Goal: Use online tool/utility: Utilize a website feature to perform a specific function

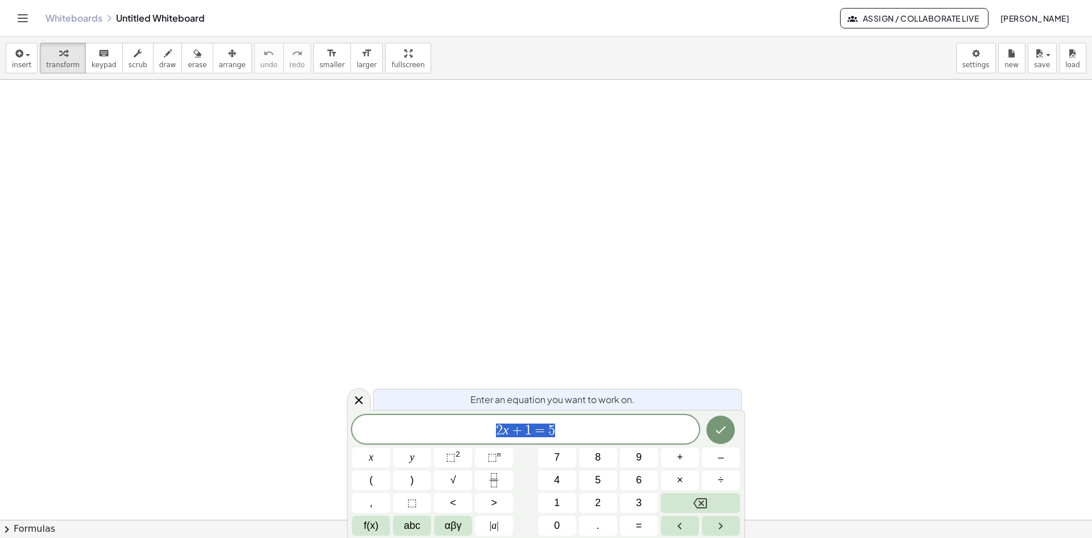
click at [567, 430] on span "2 x + 1 = 5" at bounding box center [525, 430] width 347 height 16
click at [20, 18] on icon "Toggle navigation" at bounding box center [23, 18] width 10 height 7
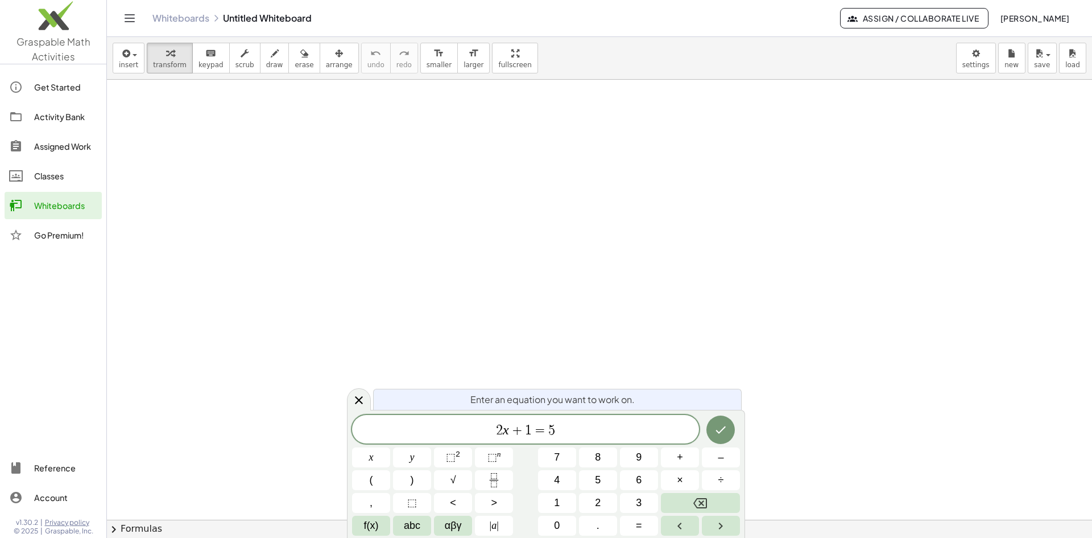
click at [184, 18] on link "Whiteboards" at bounding box center [180, 18] width 57 height 11
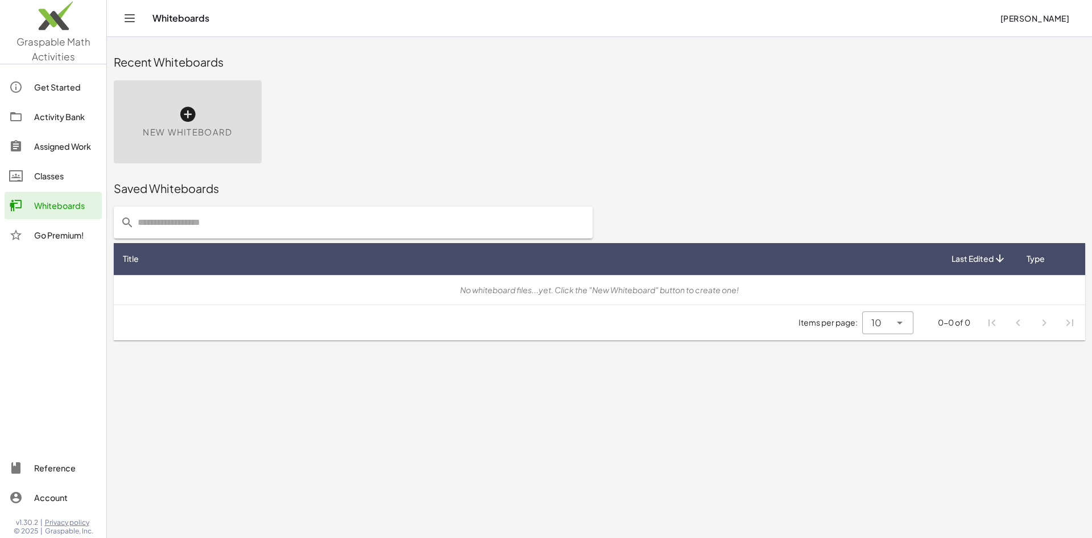
click at [195, 123] on icon at bounding box center [188, 114] width 18 height 18
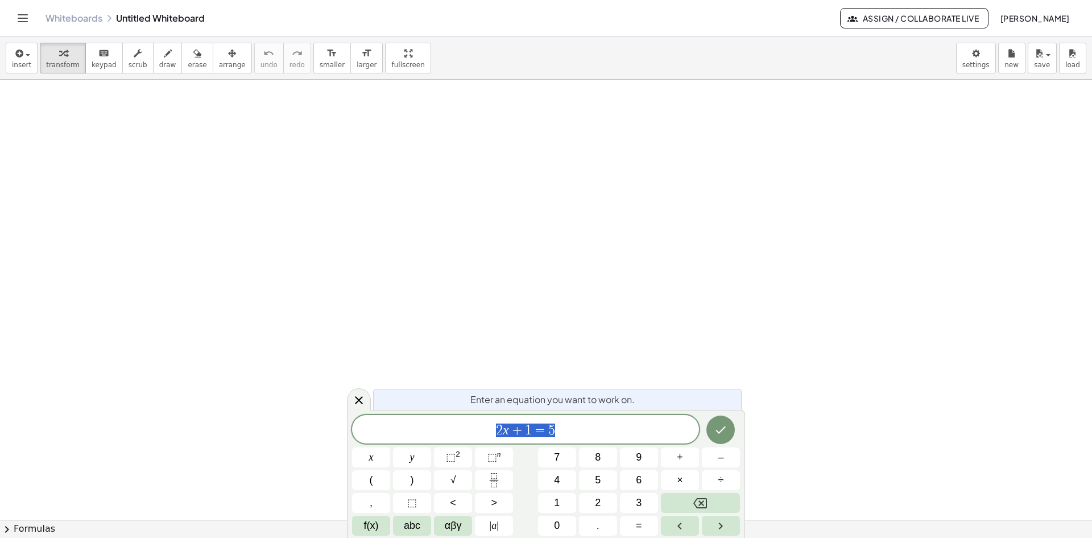
click at [729, 431] on button "Done" at bounding box center [721, 429] width 28 height 28
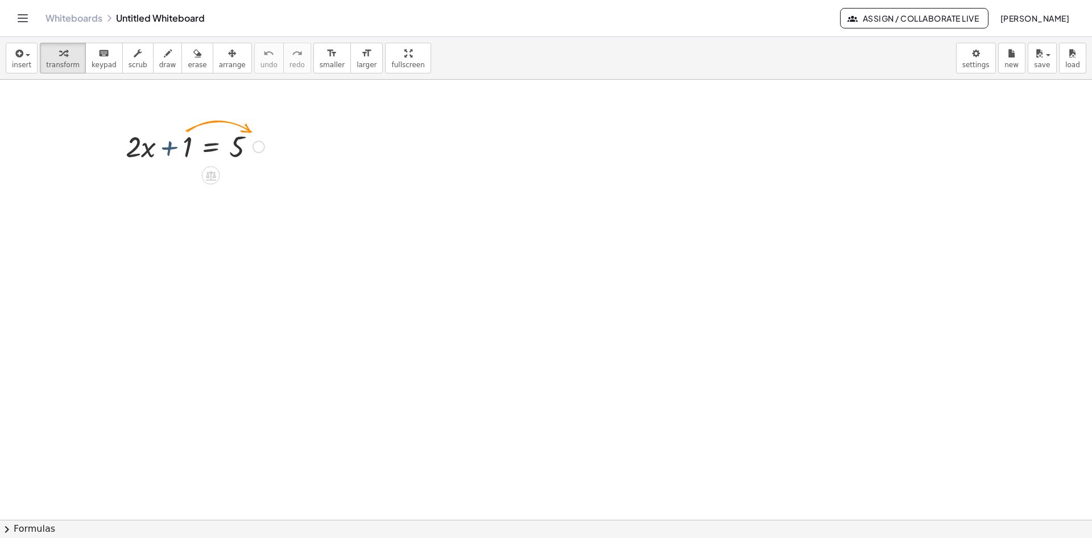
click at [178, 143] on div at bounding box center [195, 145] width 150 height 39
drag, startPoint x: 171, startPoint y: 150, endPoint x: 276, endPoint y: 152, distance: 105.3
click at [276, 152] on div "+ 1 + · 2 · x + 1 = 5" at bounding box center [546, 520] width 1092 height 880
click at [258, 187] on div at bounding box center [195, 184] width 223 height 39
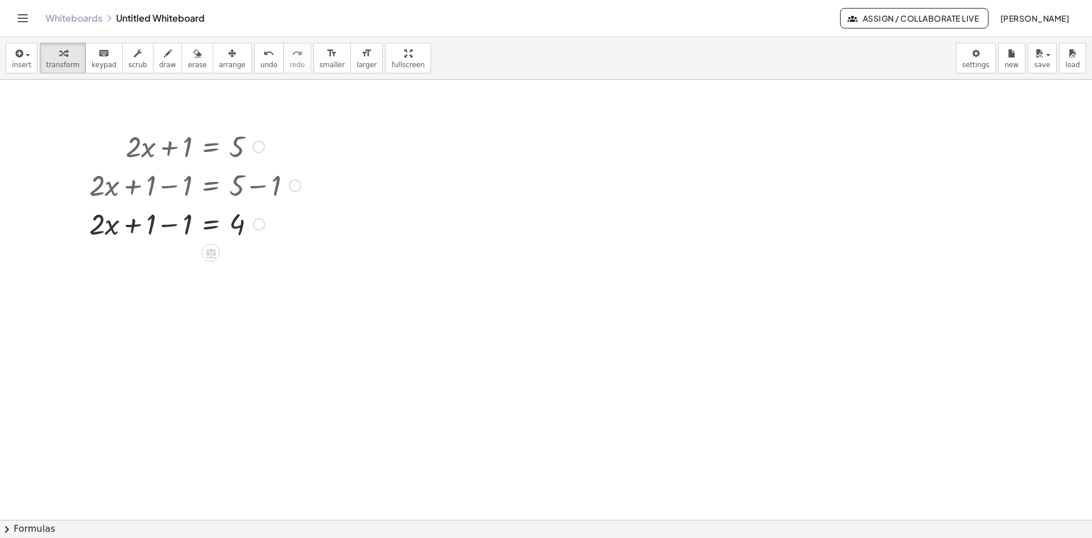
click at [174, 226] on div at bounding box center [195, 223] width 223 height 39
drag, startPoint x: 170, startPoint y: 222, endPoint x: 250, endPoint y: 241, distance: 82.3
click at [244, 270] on div at bounding box center [195, 270] width 223 height 57
click at [170, 320] on div at bounding box center [195, 327] width 223 height 57
click at [178, 345] on div at bounding box center [195, 327] width 223 height 57
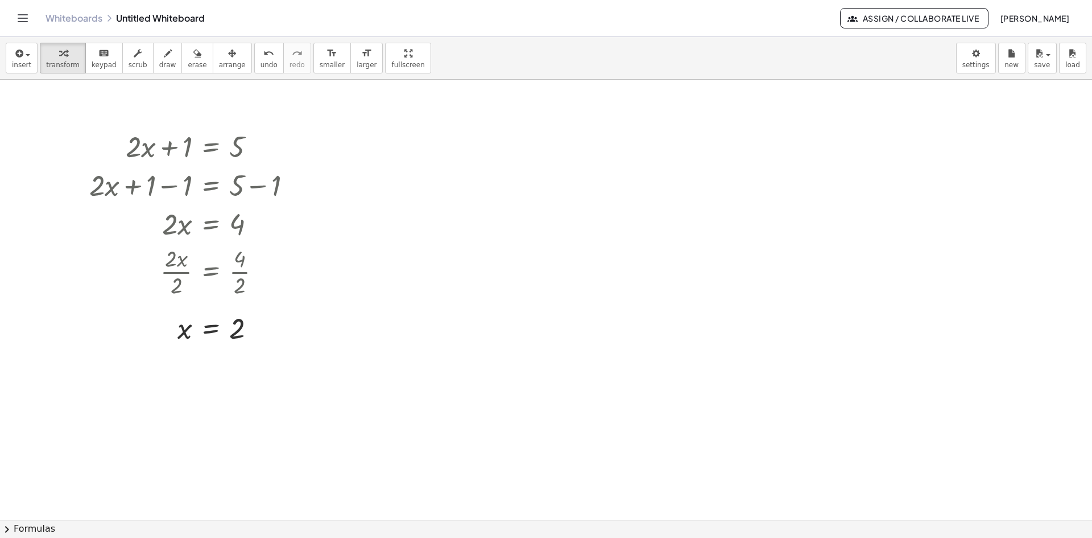
drag, startPoint x: 61, startPoint y: 115, endPoint x: 440, endPoint y: 478, distance: 525.1
click at [441, 482] on div at bounding box center [546, 520] width 1092 height 880
click at [153, 70] on button "draw" at bounding box center [168, 58] width 30 height 31
drag, startPoint x: 387, startPoint y: 142, endPoint x: 416, endPoint y: 203, distance: 67.7
click at [416, 203] on div at bounding box center [546, 520] width 1092 height 880
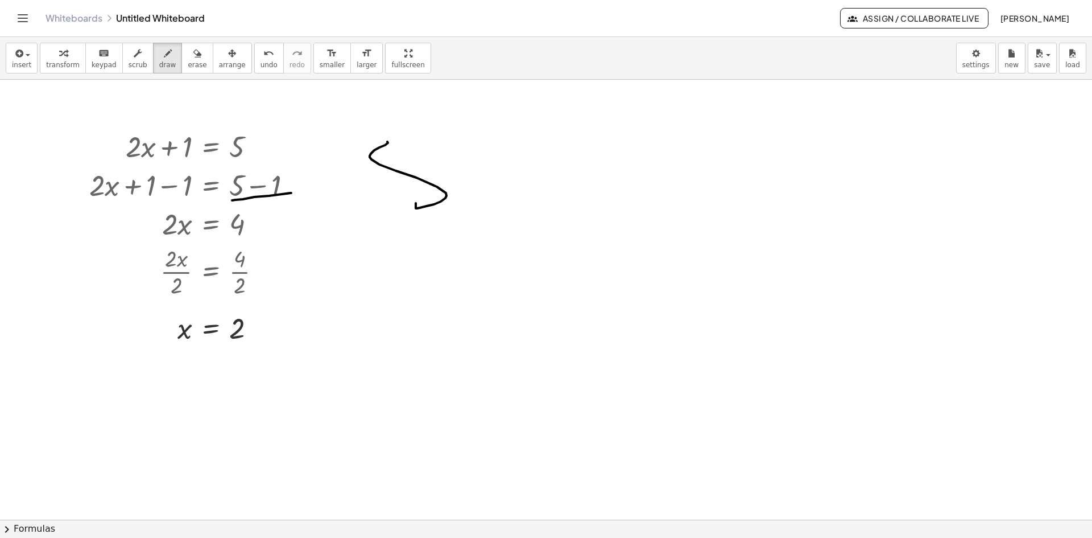
drag, startPoint x: 232, startPoint y: 200, endPoint x: 291, endPoint y: 193, distance: 59.6
click at [291, 193] on div at bounding box center [546, 520] width 1092 height 880
click at [15, 57] on icon "button" at bounding box center [18, 54] width 10 height 14
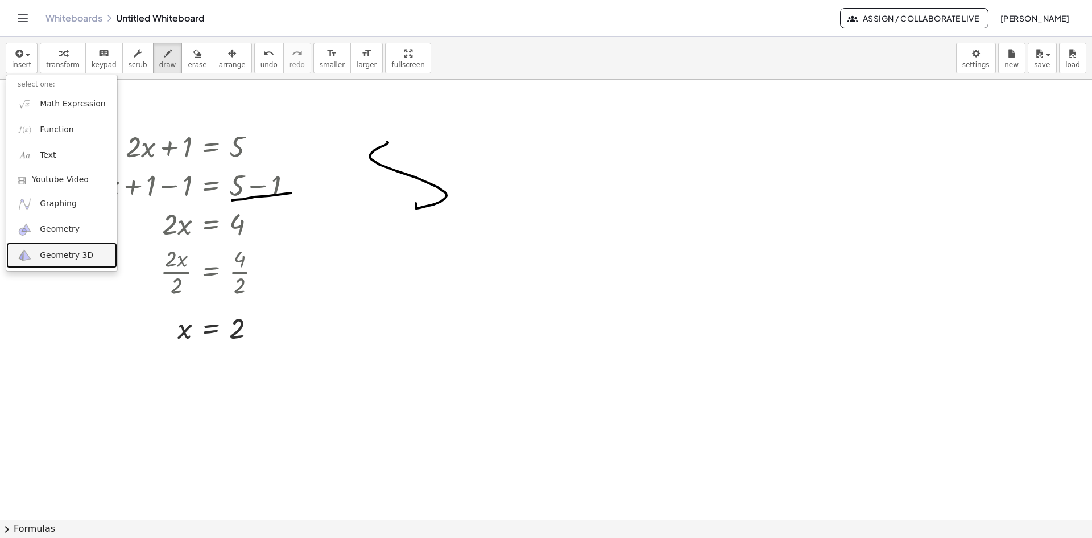
click at [84, 257] on span "Geometry 3D" at bounding box center [66, 255] width 53 height 11
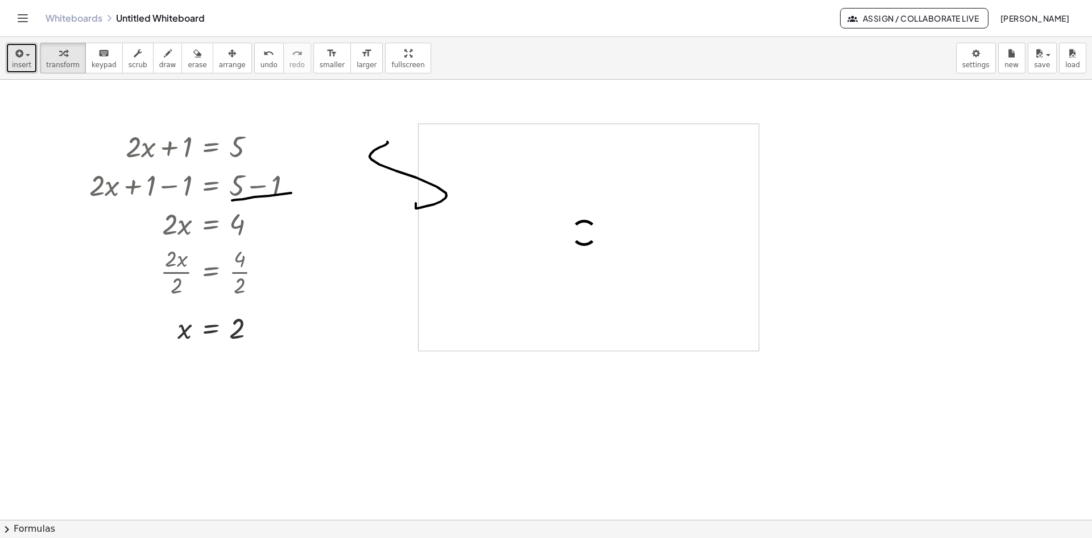
click at [24, 49] on div "button" at bounding box center [21, 53] width 19 height 14
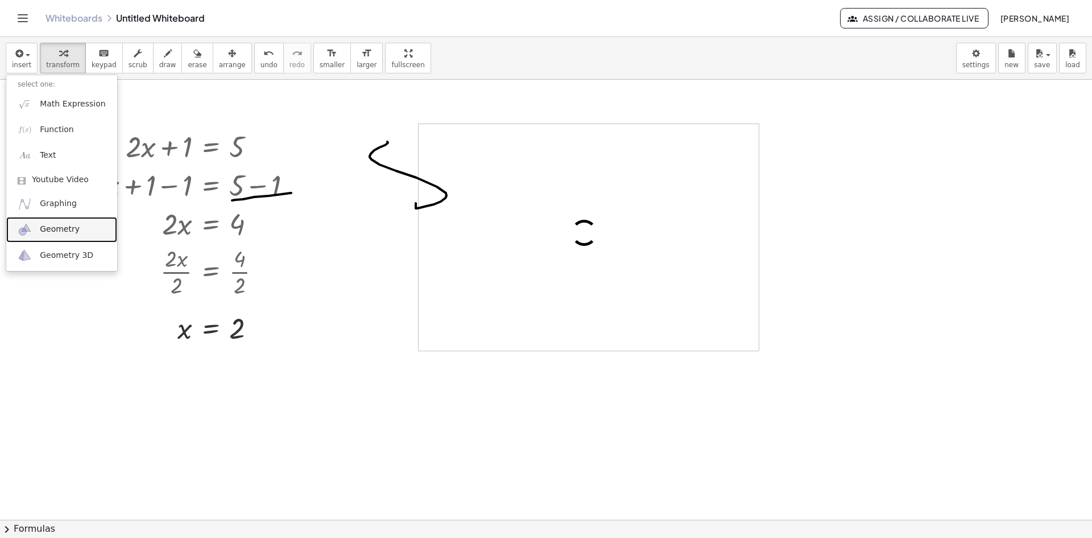
click at [73, 229] on span "Geometry" at bounding box center [60, 229] width 40 height 11
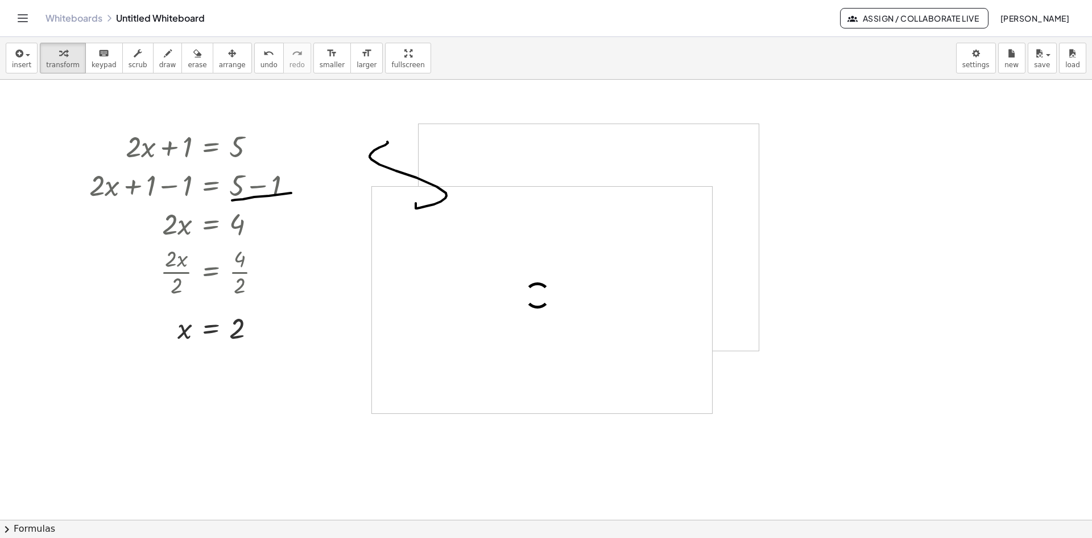
drag, startPoint x: 748, startPoint y: 427, endPoint x: 792, endPoint y: 392, distance: 56.3
click at [794, 394] on div "+ · 2 · x + 1 = 5 + · 2 · x + 1 − 1 = + 5 − 1 + · 2 · x + 1 − 1 = 4 + · 2 · x +…" at bounding box center [546, 520] width 1092 height 880
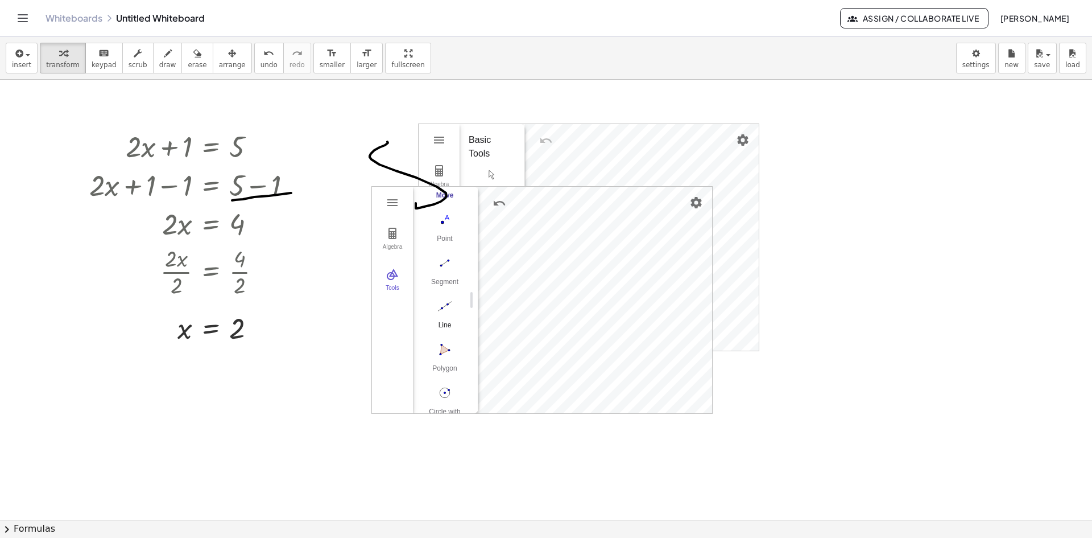
scroll to position [60, 0]
click at [450, 302] on img "Line. Select two points or positions" at bounding box center [445, 307] width 46 height 18
click at [439, 217] on img "Point. Select position or line, function, or curve" at bounding box center [445, 220] width 46 height 18
click at [445, 266] on img "Segment. Select two points or positions" at bounding box center [445, 263] width 46 height 18
click at [65, 535] on button "chevron_right Formulas" at bounding box center [546, 528] width 1092 height 18
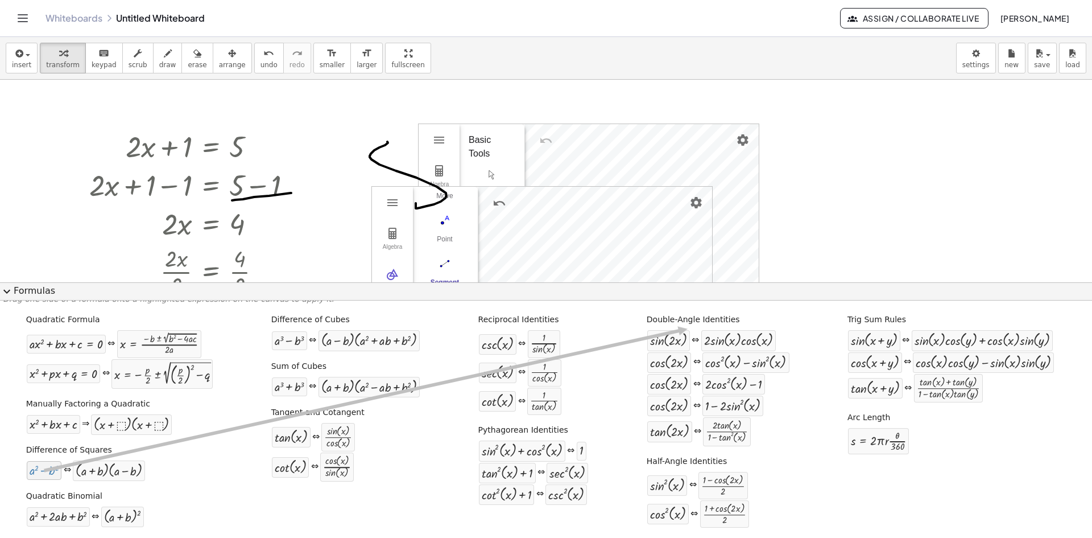
scroll to position [0, 0]
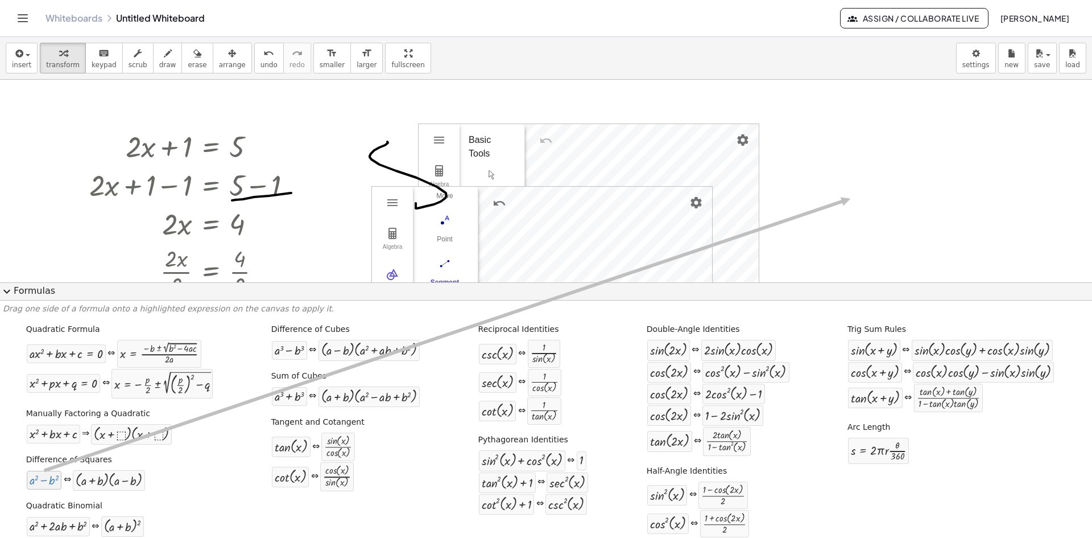
drag, startPoint x: 39, startPoint y: 472, endPoint x: 869, endPoint y: 193, distance: 876.2
drag, startPoint x: 23, startPoint y: 469, endPoint x: 28, endPoint y: 473, distance: 6.5
click at [24, 470] on div "Difference of Squares + a 2 − b 2 ⇔ · ( + a + b ) · ( + a − b )" at bounding box center [120, 471] width 192 height 43
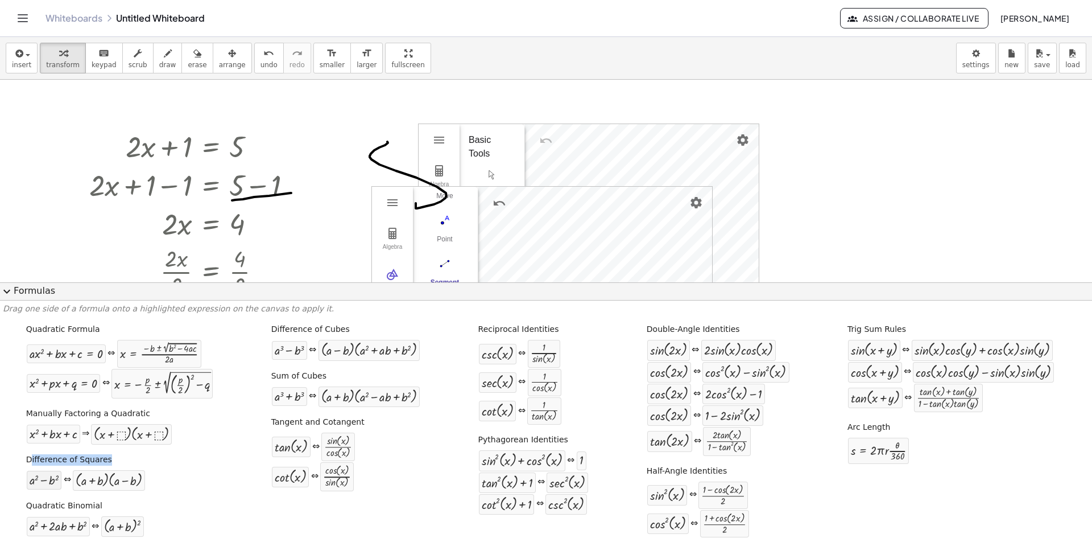
click at [38, 481] on div at bounding box center [45, 479] width 30 height 13
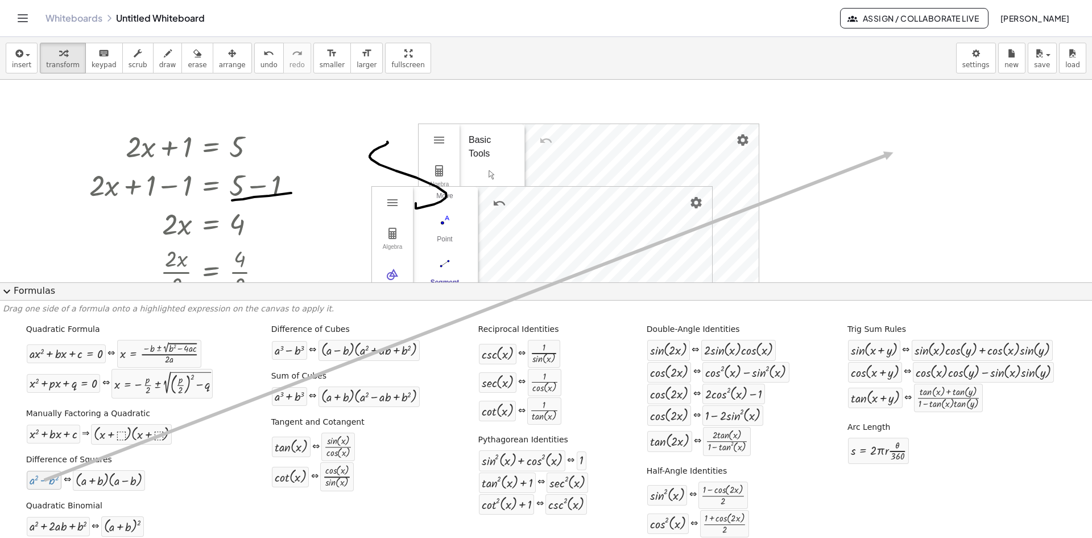
drag, startPoint x: 27, startPoint y: 484, endPoint x: 896, endPoint y: 155, distance: 929.2
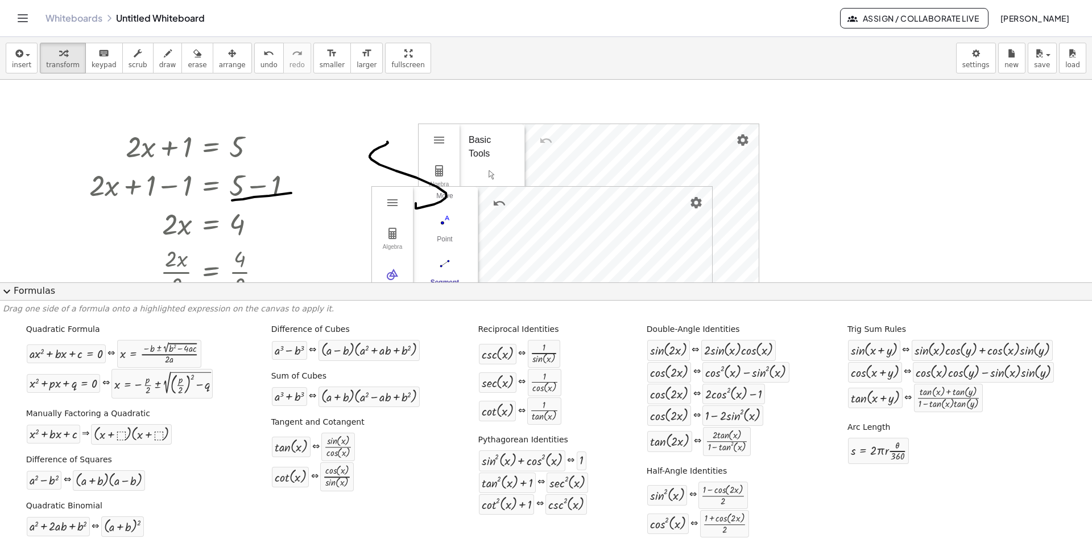
click at [933, 285] on button "expand_more Formulas" at bounding box center [546, 291] width 1092 height 18
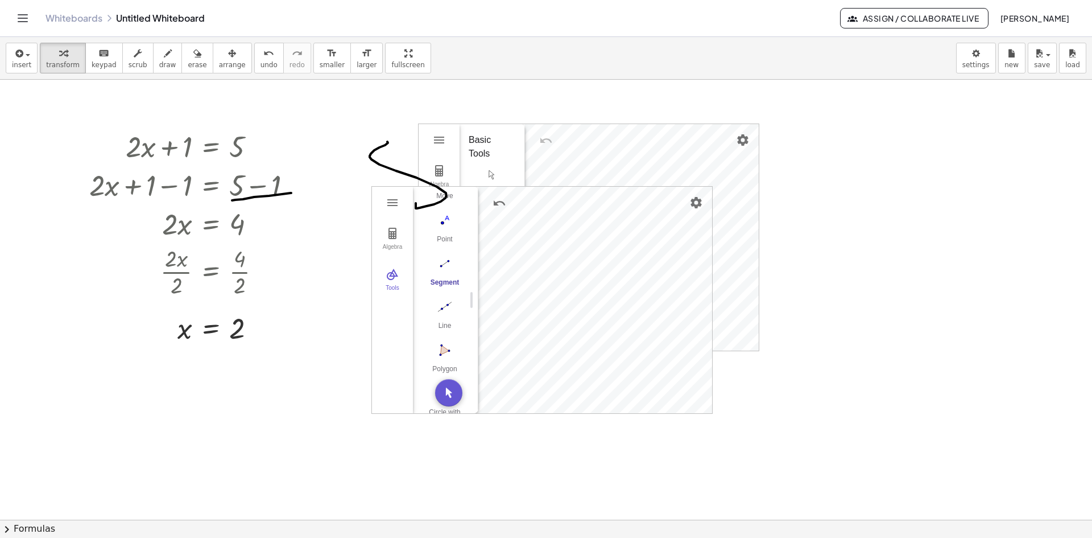
click at [26, 531] on button "chevron_right Formulas" at bounding box center [546, 528] width 1092 height 18
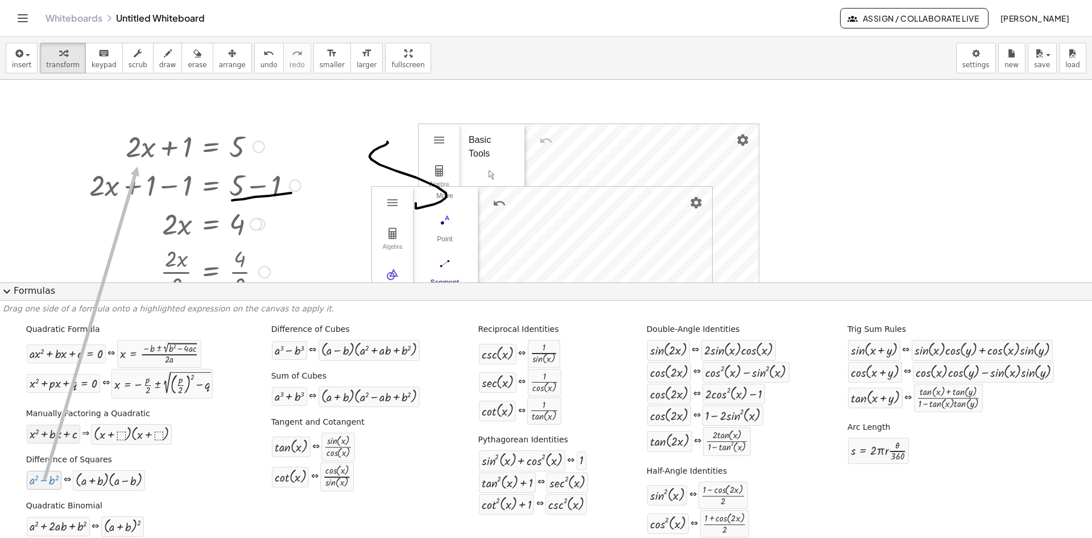
drag, startPoint x: 49, startPoint y: 481, endPoint x: 71, endPoint y: 430, distance: 55.9
click at [865, 219] on div at bounding box center [546, 520] width 1092 height 880
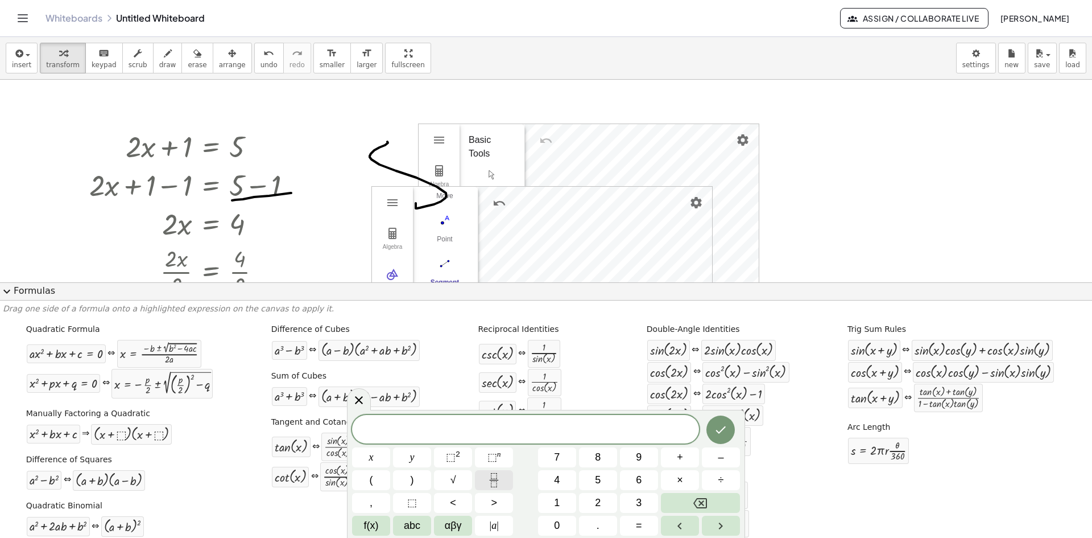
click at [489, 480] on icon "Fraction" at bounding box center [494, 480] width 14 height 14
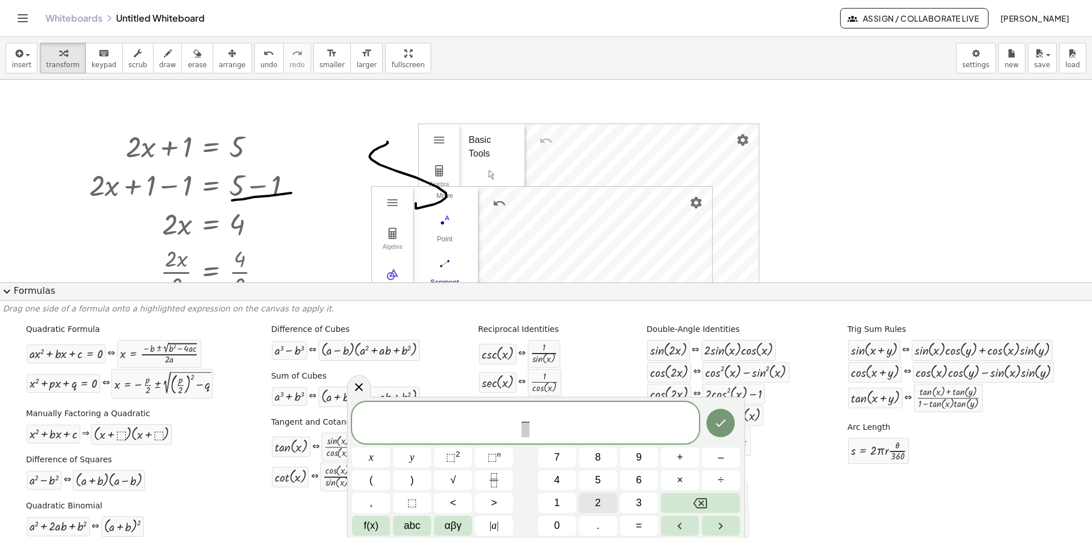
click at [588, 494] on button "2" at bounding box center [598, 503] width 38 height 20
click at [560, 498] on button "1" at bounding box center [557, 503] width 38 height 20
click at [516, 435] on div "2 1 ​ ​" at bounding box center [525, 423] width 347 height 42
click at [525, 422] on span at bounding box center [525, 429] width 15 height 15
click at [554, 463] on span "7" at bounding box center [557, 456] width 6 height 15
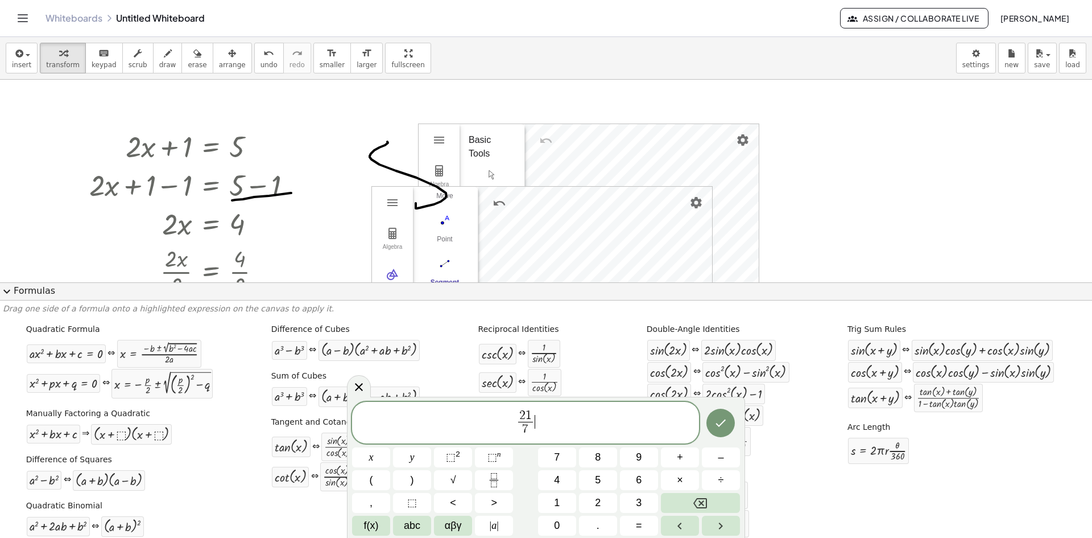
click at [571, 416] on span "2 1 7 ​ ​" at bounding box center [525, 423] width 347 height 30
click at [445, 464] on button "⬚ 2" at bounding box center [453, 457] width 38 height 20
click at [31, 75] on div "insert select one: Math Expression Function Text Youtube Video Graphing Geometr…" at bounding box center [546, 58] width 1092 height 43
click at [26, 65] on span "insert" at bounding box center [21, 65] width 19 height 8
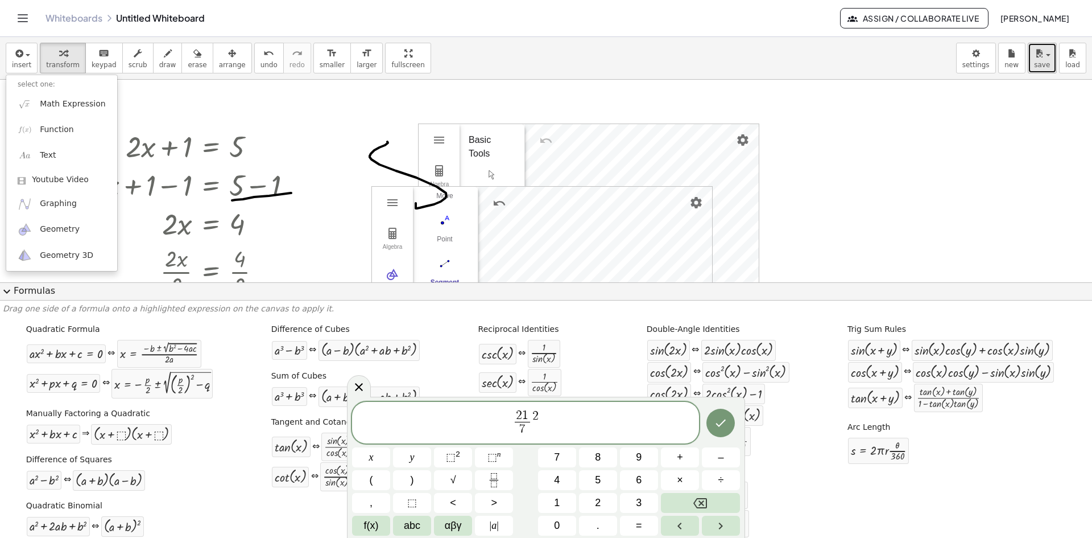
click at [1050, 59] on button "save" at bounding box center [1042, 58] width 29 height 31
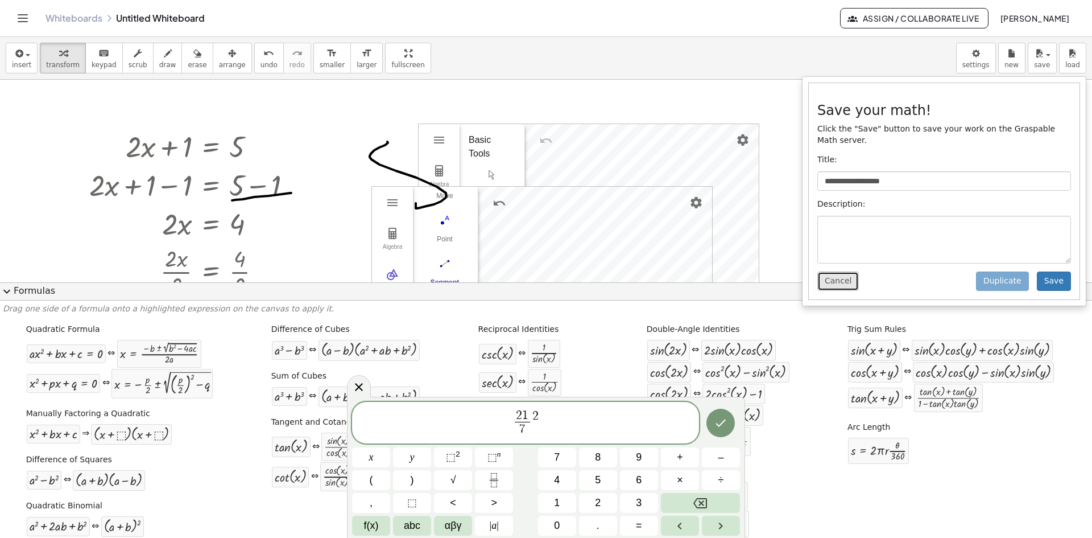
click at [845, 271] on button "Cancel" at bounding box center [839, 280] width 42 height 19
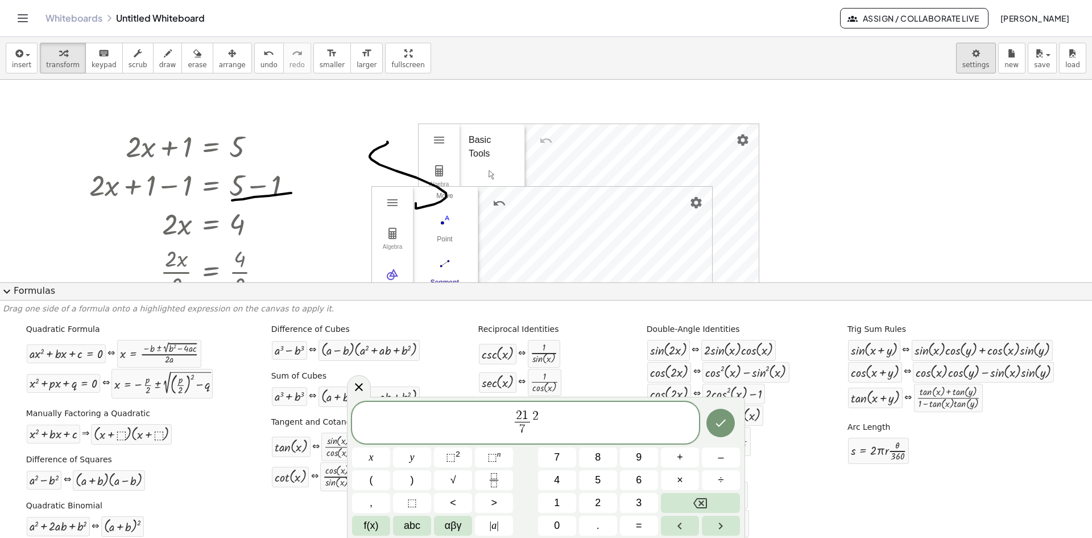
click at [978, 56] on body "**********" at bounding box center [546, 269] width 1092 height 538
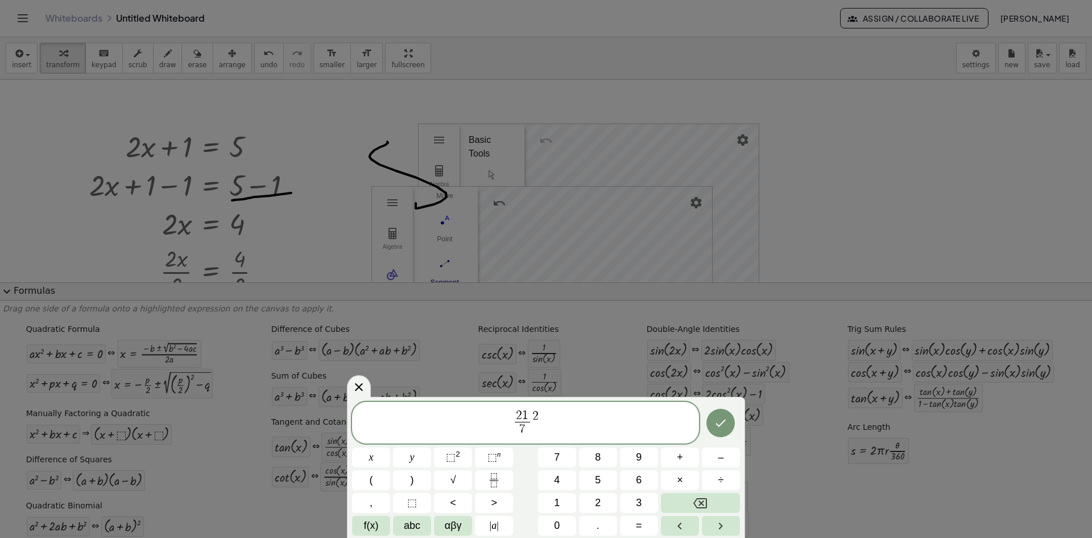
click at [990, 49] on div at bounding box center [546, 269] width 1092 height 538
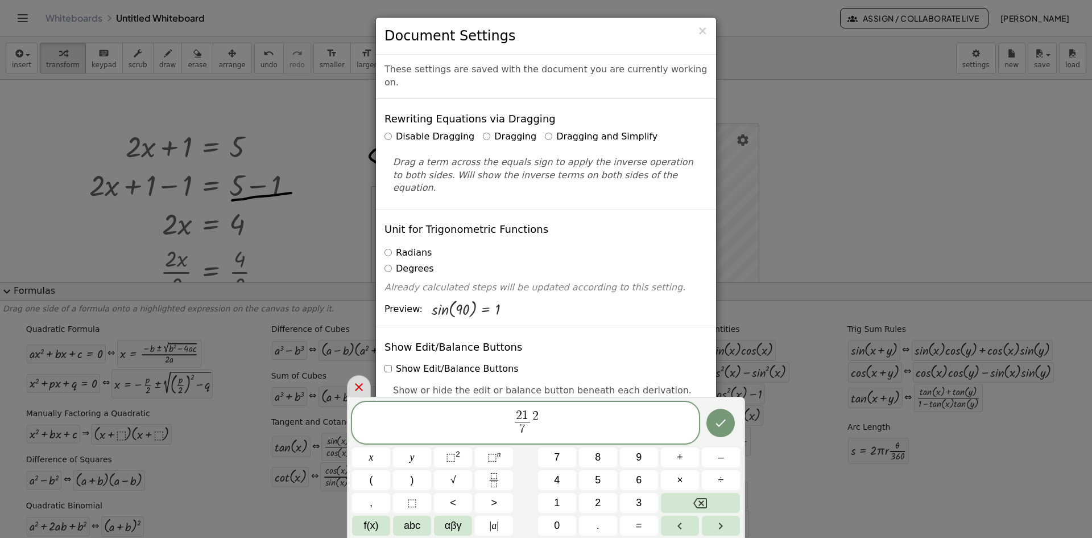
click at [365, 385] on icon at bounding box center [359, 387] width 14 height 14
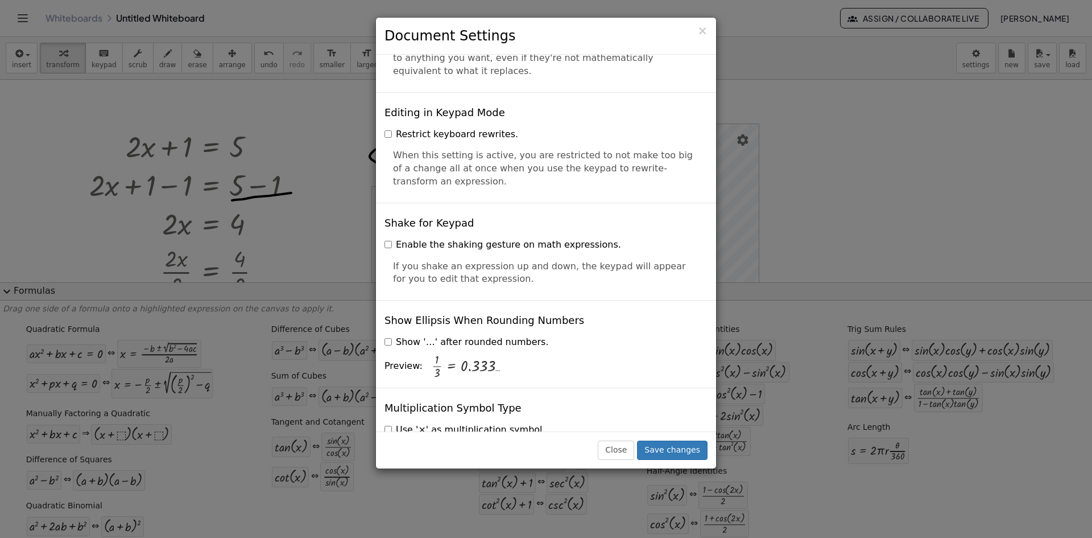
scroll to position [2663, 0]
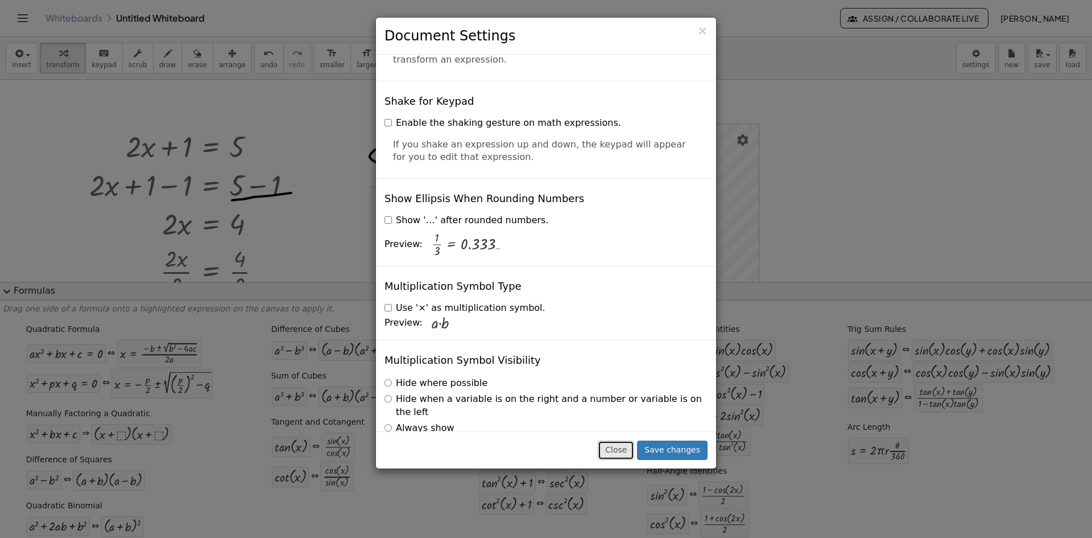
click at [630, 447] on button "Close" at bounding box center [616, 449] width 36 height 19
